Goal: Answer question/provide support: Answer question/provide support

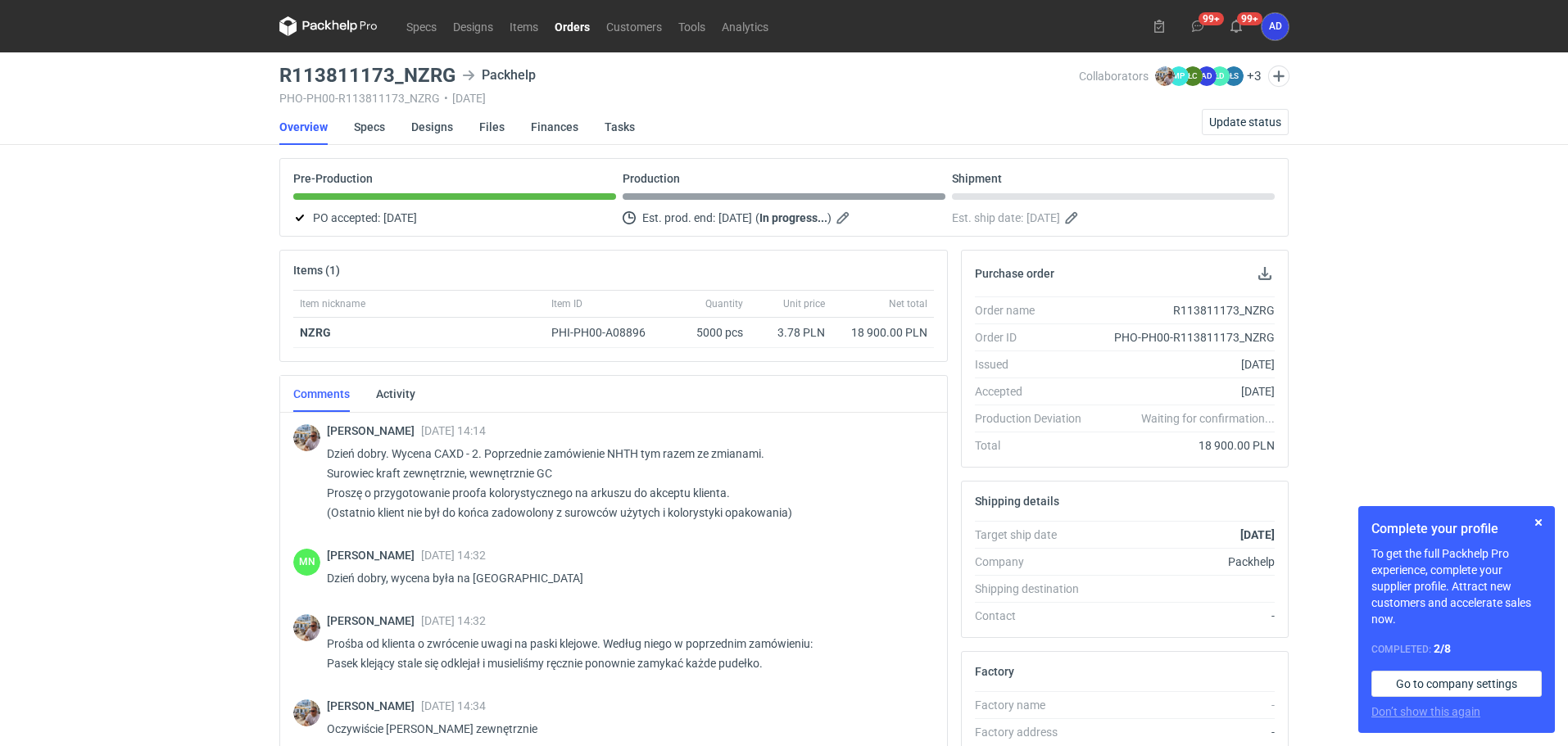
scroll to position [1128, 0]
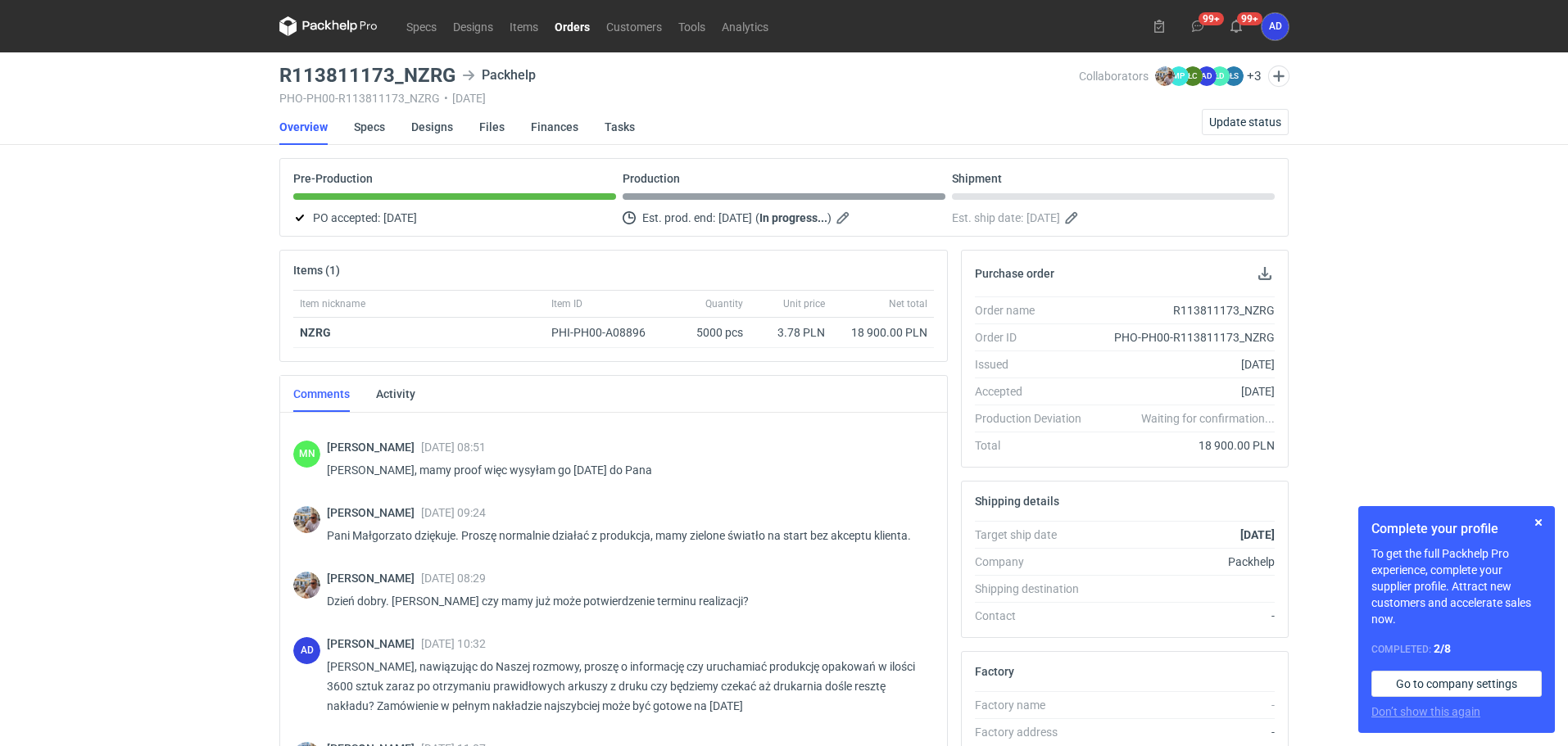
click at [572, 26] on link "Orders" at bounding box center [572, 25] width 52 height 20
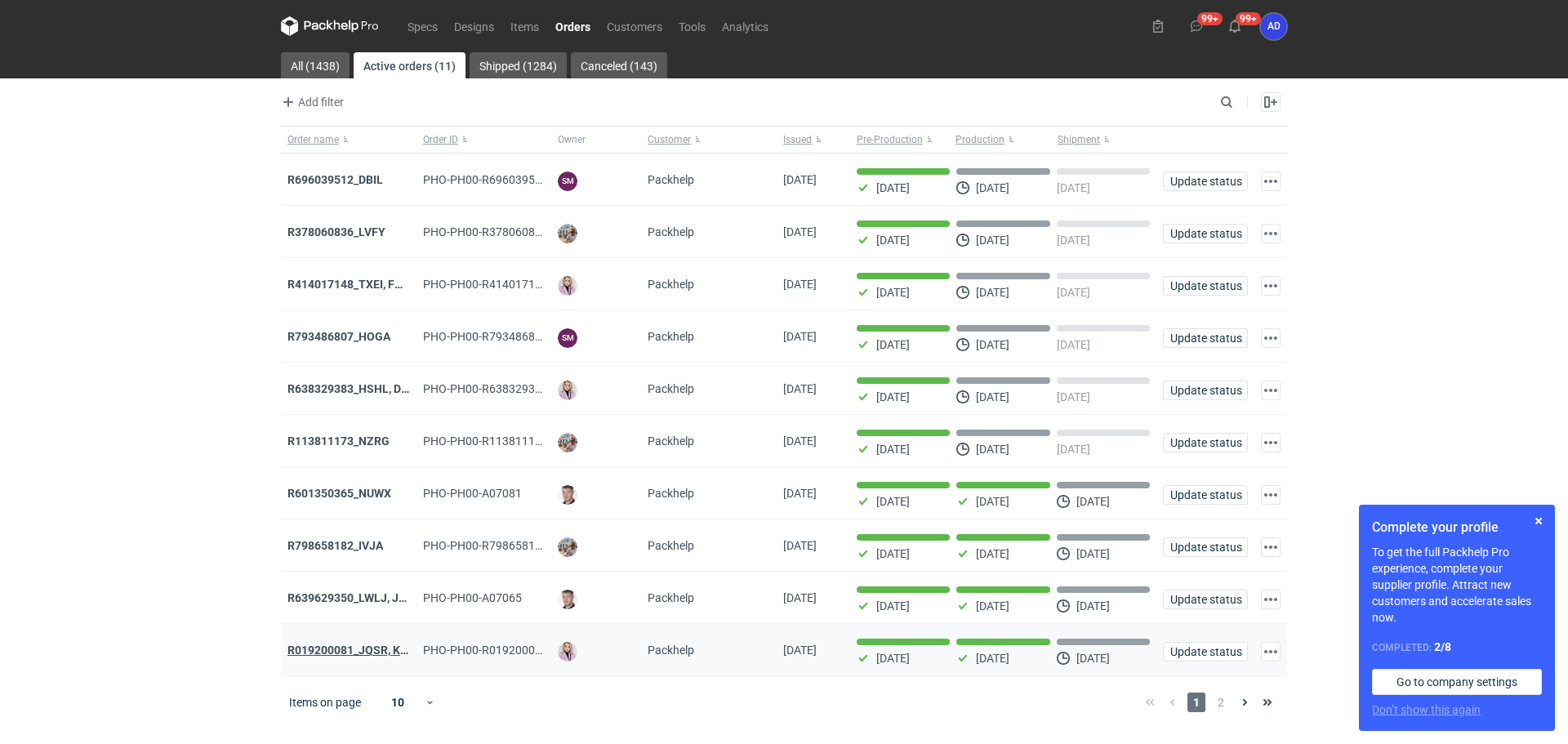
click at [315, 653] on strong "R019200081_JQSR, KAYL" at bounding box center [354, 650] width 133 height 13
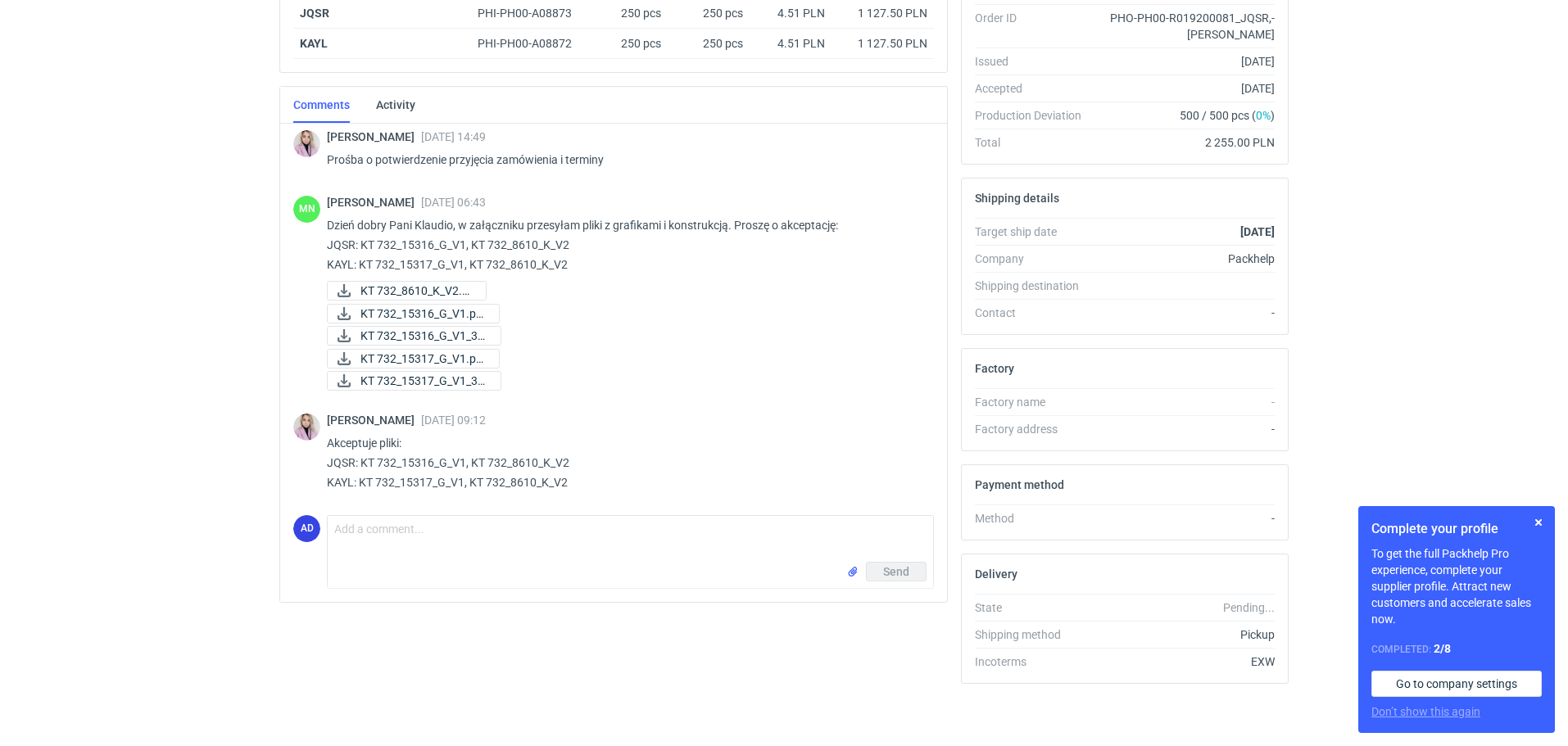
scroll to position [323, 0]
click at [380, 537] on textarea "Comment message" at bounding box center [630, 535] width 606 height 46
type textarea "[PERSON_NAME], zostawiamy to jako jedną paczkę??"
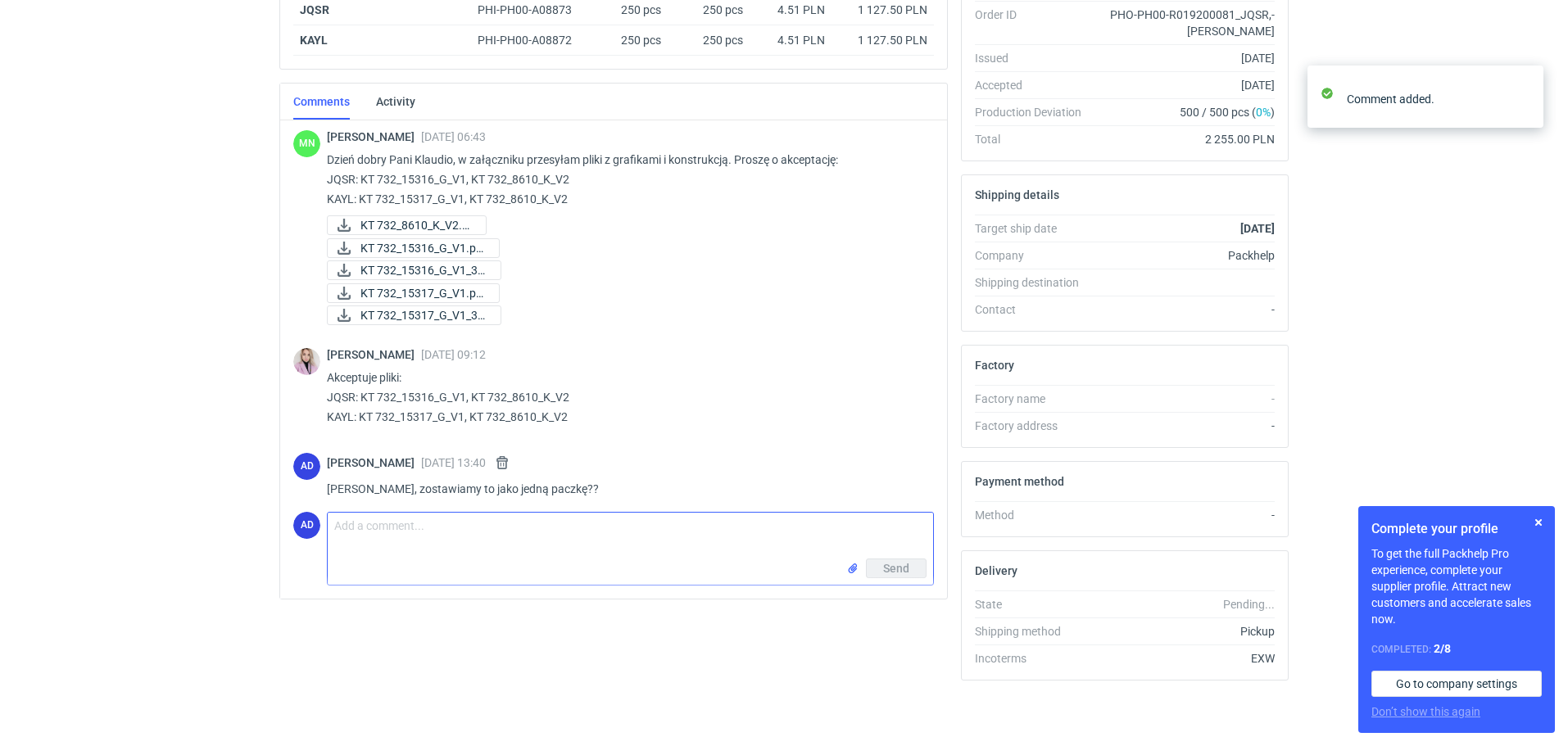
scroll to position [77, 0]
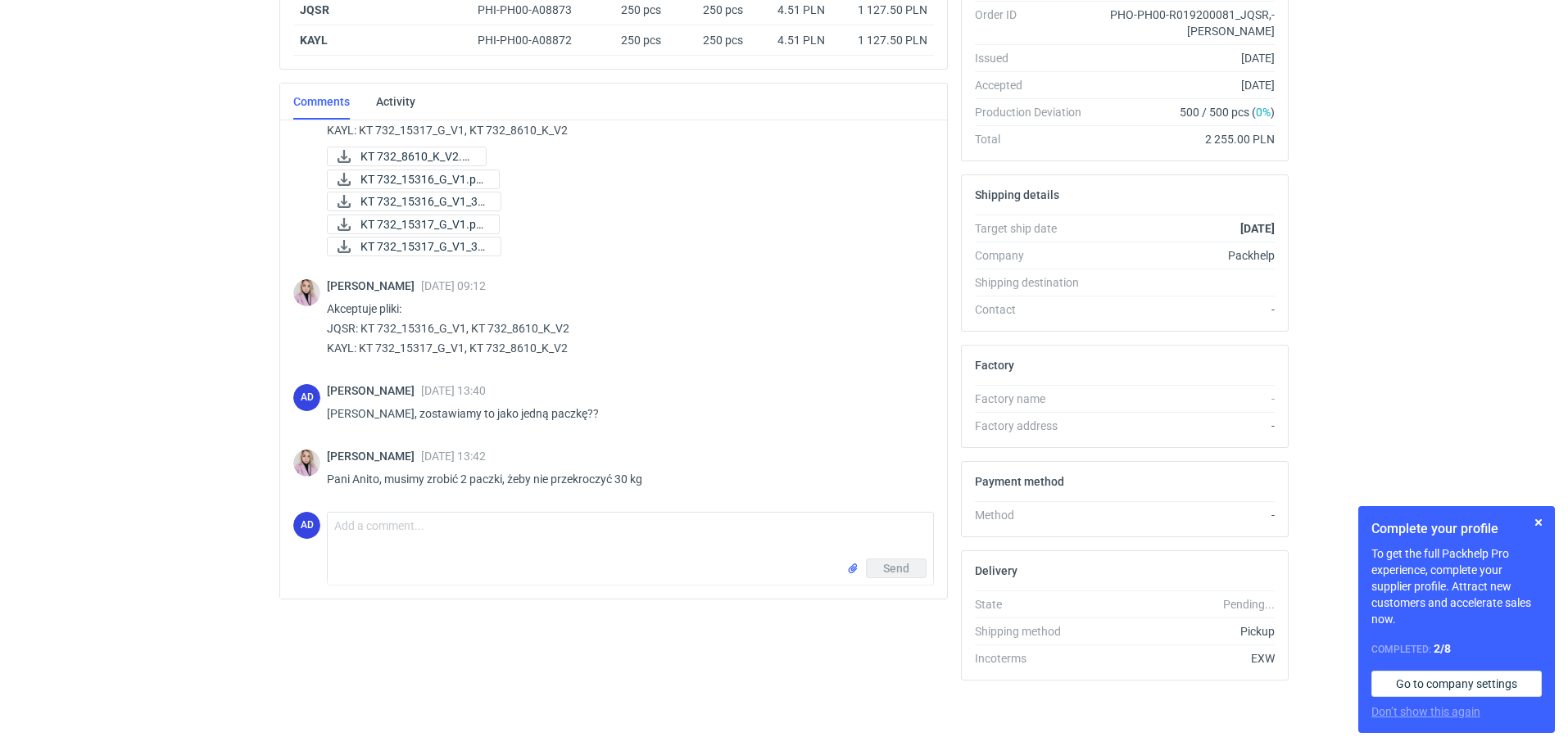
scroll to position [136, 0]
click at [402, 543] on textarea "Comment message" at bounding box center [630, 535] width 606 height 46
type textarea "zleciłam przepakowanie"
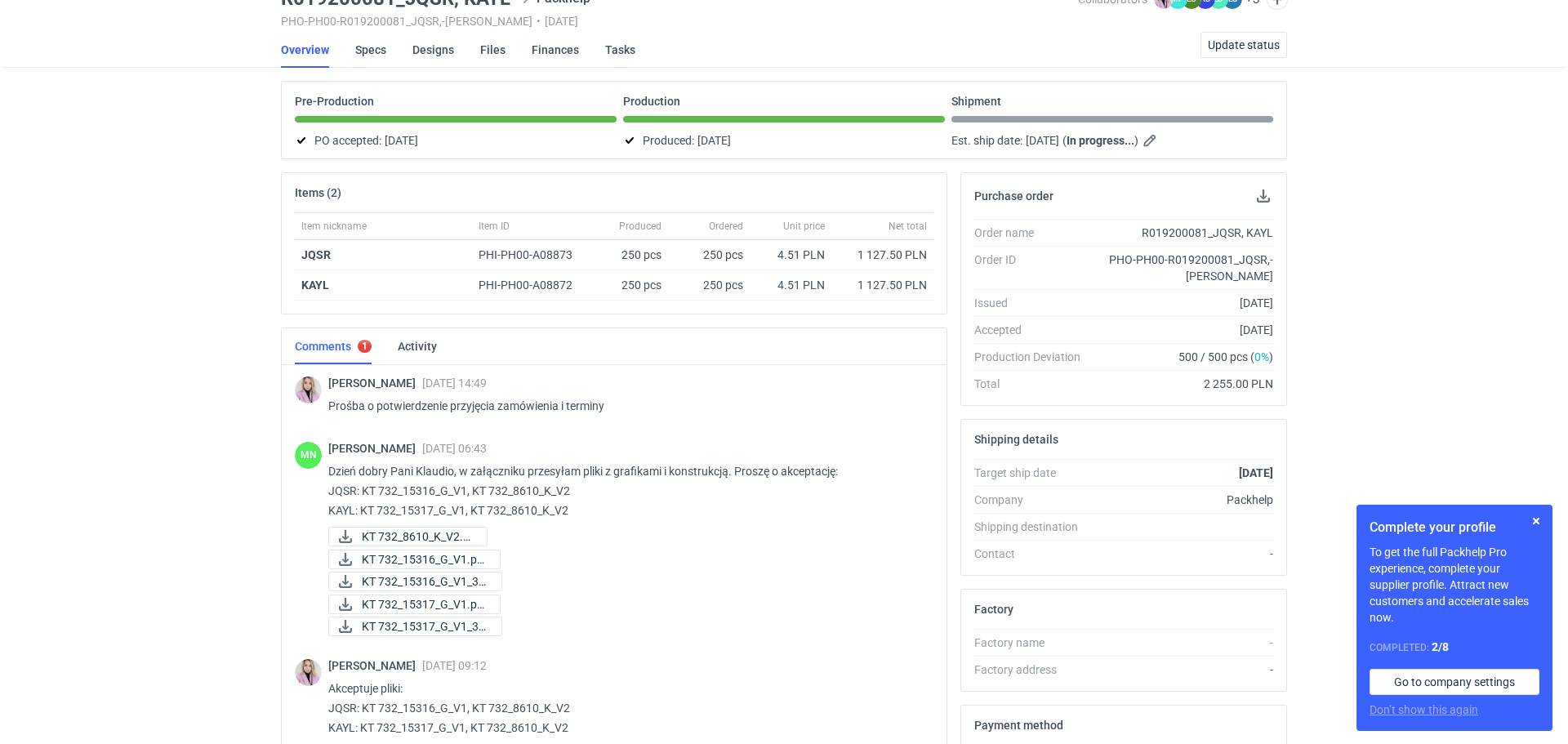
scroll to position [0, 0]
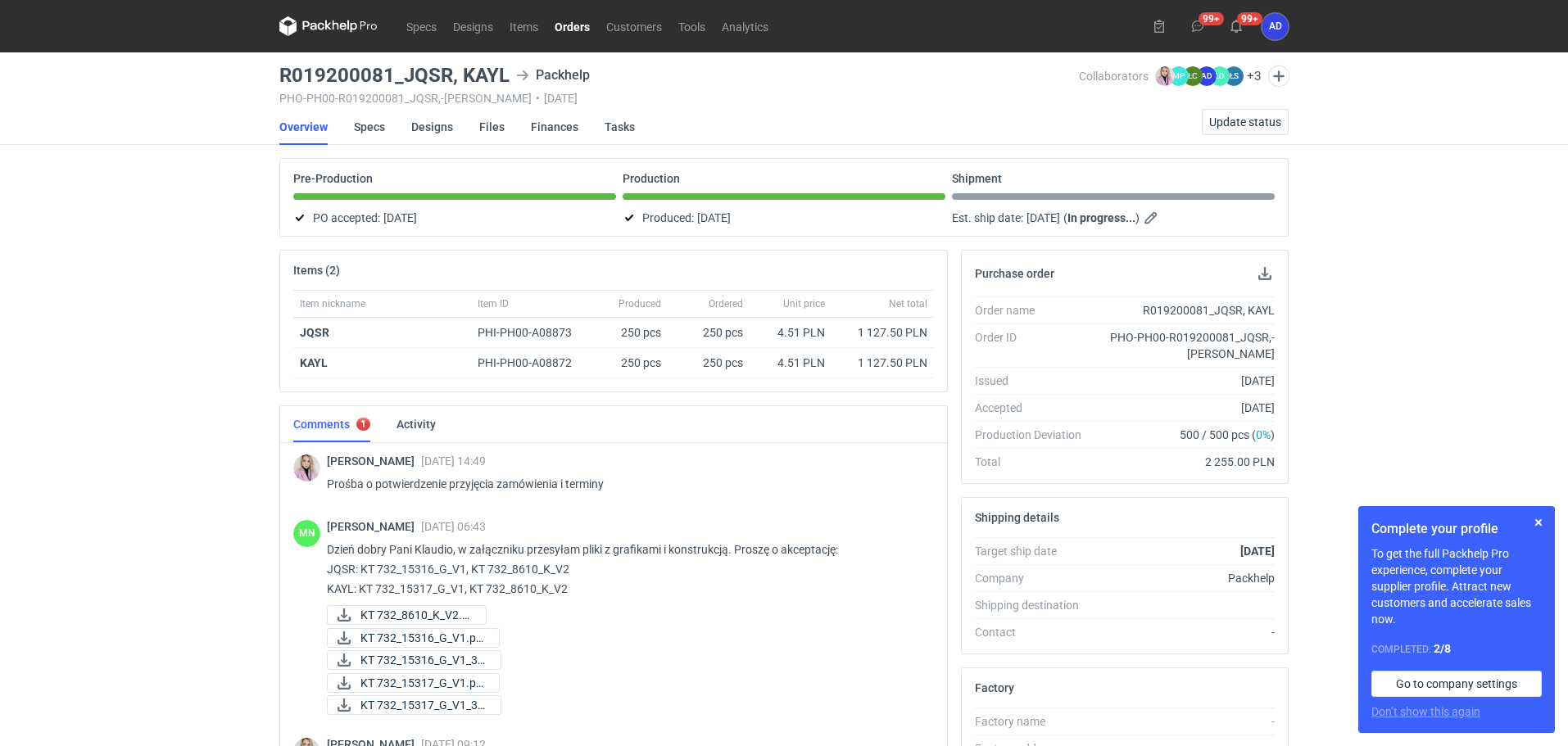
click at [587, 35] on link "Orders" at bounding box center [572, 25] width 52 height 20
